Goal: Information Seeking & Learning: Learn about a topic

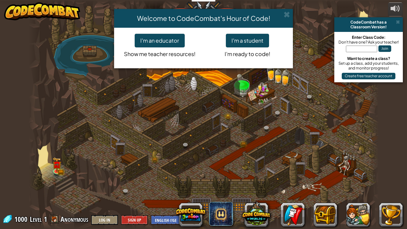
click at [372, 219] on div "Welcome to CodeCombat's Hour of Code! I'm an educator Show me teacher resources…" at bounding box center [203, 114] width 407 height 229
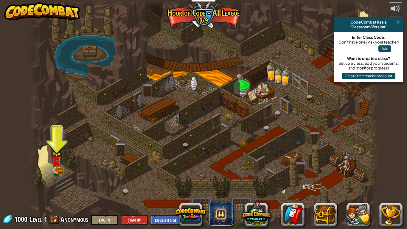
click at [55, 168] on img at bounding box center [56, 160] width 9 height 19
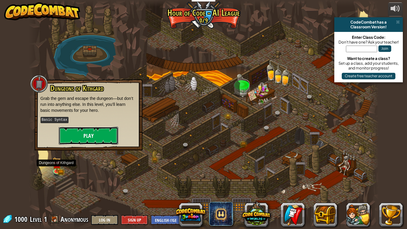
click at [75, 139] on button "Play" at bounding box center [89, 136] width 60 height 18
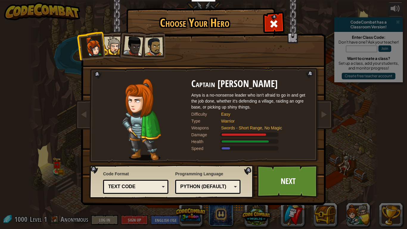
click at [188, 192] on div "Python (Default) JavaScript Lua C++ Java (Experimental) Python (Default)" at bounding box center [207, 187] width 65 height 14
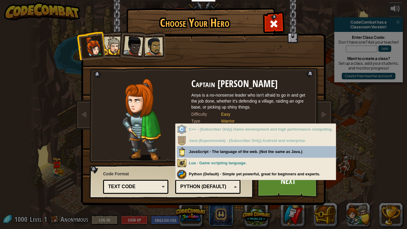
click at [189, 180] on div "Python (Default) - Simple yet powerful, great for beginners and experts." at bounding box center [256, 175] width 159 height 12
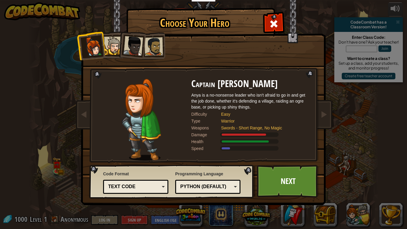
click at [188, 187] on div "Python (Default)" at bounding box center [206, 186] width 52 height 7
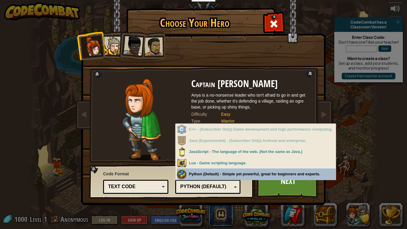
click at [117, 188] on div "Text code" at bounding box center [134, 186] width 52 height 7
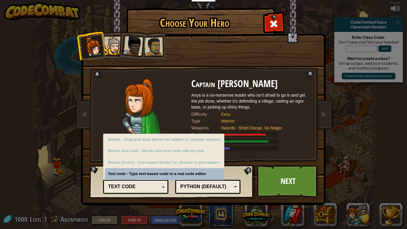
click at [118, 185] on div "Text code" at bounding box center [134, 186] width 52 height 7
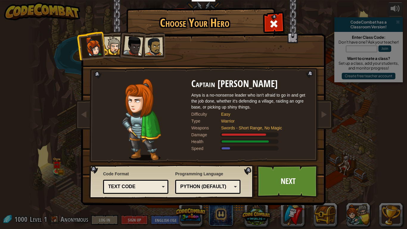
click at [197, 193] on div "Python (Default) JavaScript Lua C++ Java (Experimental) Python (Default)" at bounding box center [207, 187] width 65 height 14
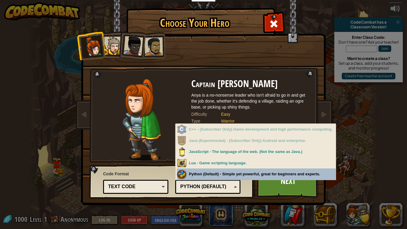
click at [218, 195] on div "Code Format Text code Blocks and code Blocks Blocks (Icons) Text code Blocks - …" at bounding box center [171, 181] width 161 height 30
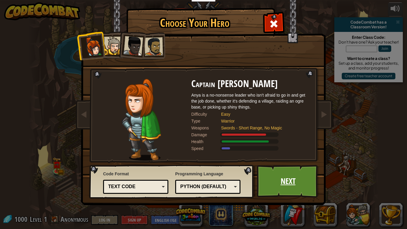
click at [281, 182] on link "Next" at bounding box center [288, 181] width 62 height 33
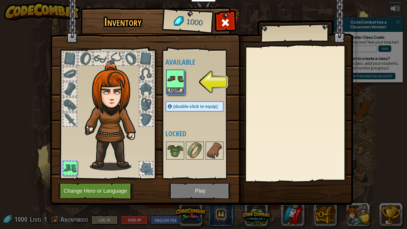
click at [207, 188] on img at bounding box center [201, 97] width 303 height 217
click at [198, 191] on img at bounding box center [201, 97] width 303 height 217
click at [206, 197] on img at bounding box center [201, 97] width 303 height 217
click at [177, 79] on img at bounding box center [175, 78] width 17 height 17
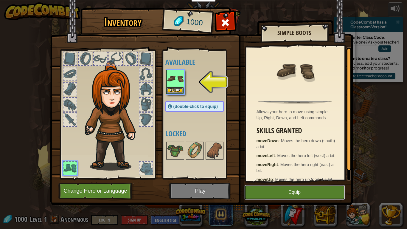
click at [288, 192] on button "Equip" at bounding box center [295, 192] width 101 height 15
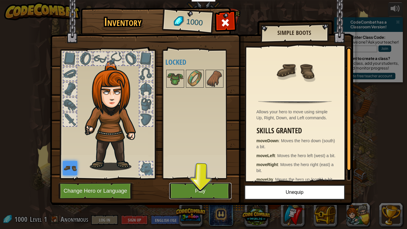
click at [188, 189] on button "Play" at bounding box center [200, 191] width 62 height 16
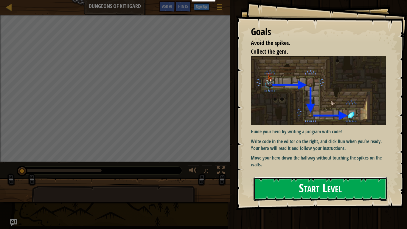
click at [359, 177] on button "Start Level" at bounding box center [321, 189] width 134 height 24
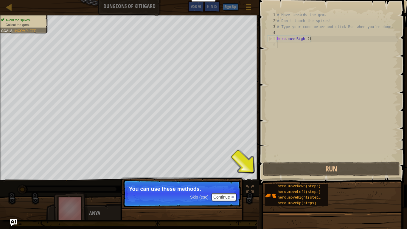
type textarea "hero.moveRight()"
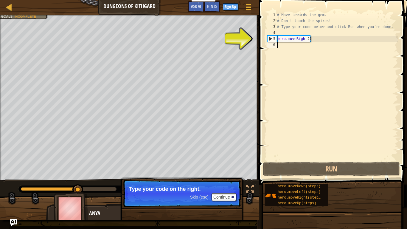
type textarea "hero.moveRight()"
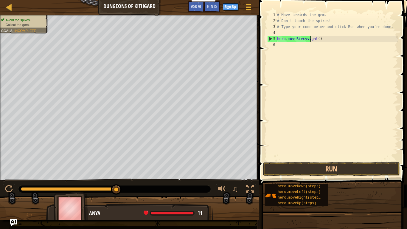
type textarea "hero.moveRivcvvvvght()"
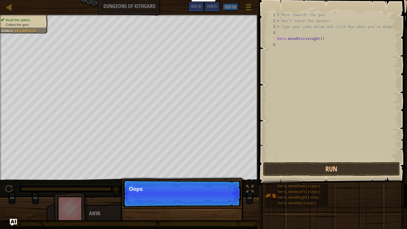
type textarea "hero.moveRivcvvvvght()"
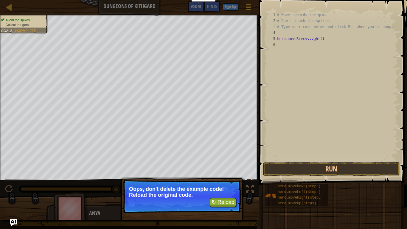
type textarea "# Type your code below and click Run when you’re done."
click at [220, 211] on p "↻ Reload Oops, don't delete the example code! Reload the original code." at bounding box center [182, 196] width 118 height 33
click at [229, 191] on p "Oops, don't delete the example code! Reload the original code." at bounding box center [182, 192] width 106 height 12
click at [222, 207] on button "↻ Reload" at bounding box center [223, 202] width 27 height 9
